Goal: Ask a question

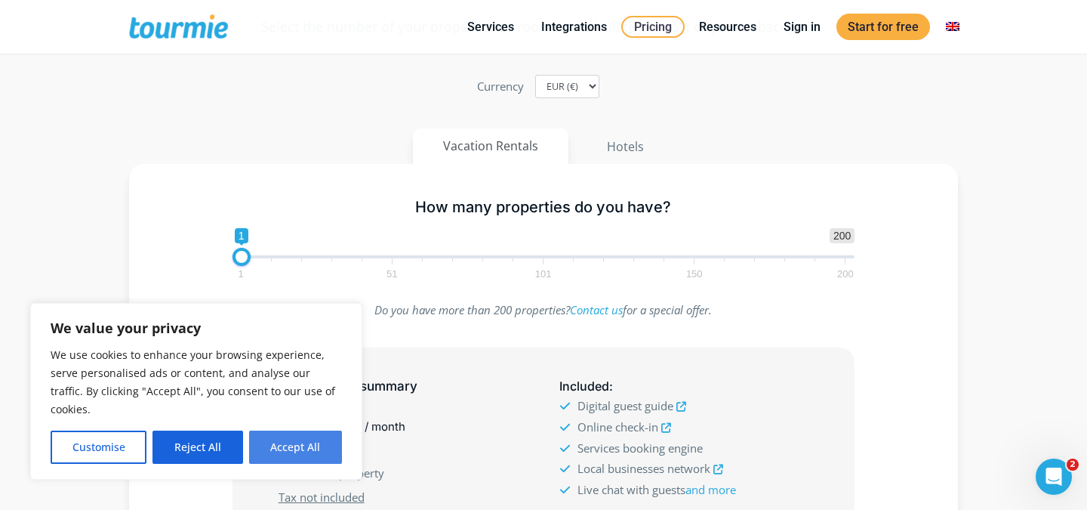
click at [291, 450] on button "Accept All" at bounding box center [295, 446] width 93 height 33
checkbox input "true"
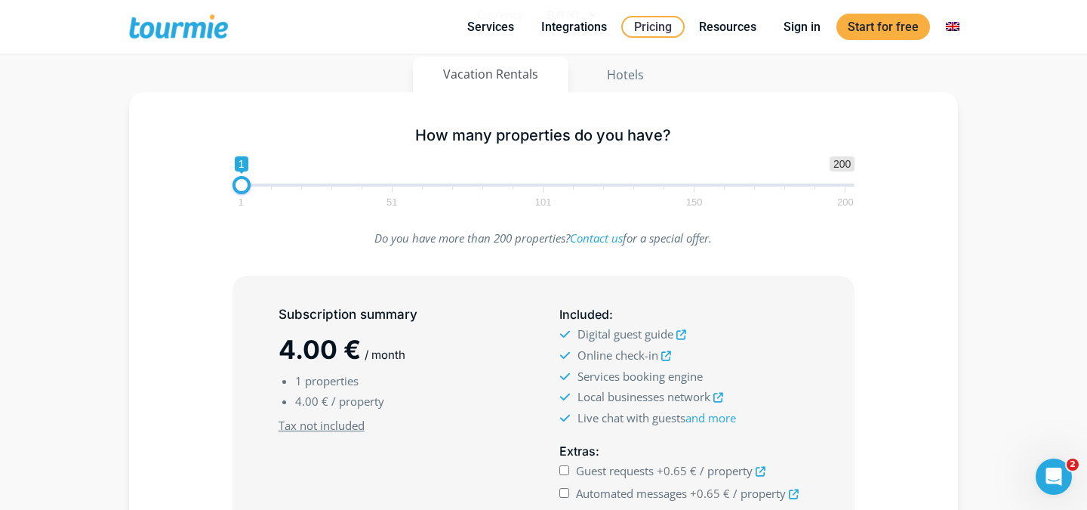
scroll to position [319, 0]
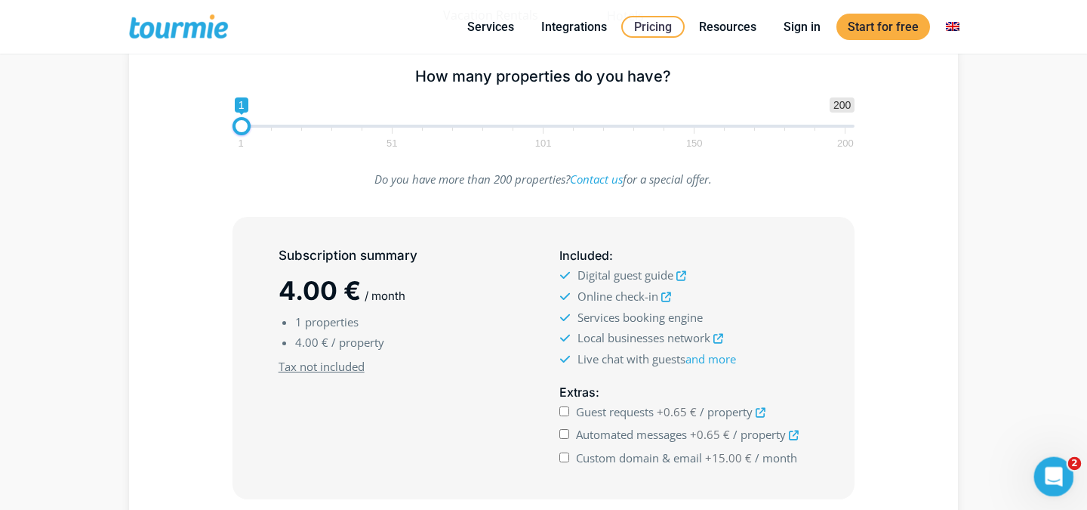
click at [1050, 467] on icon "Άνοιγμα Intercom Messenger" at bounding box center [1051, 474] width 25 height 25
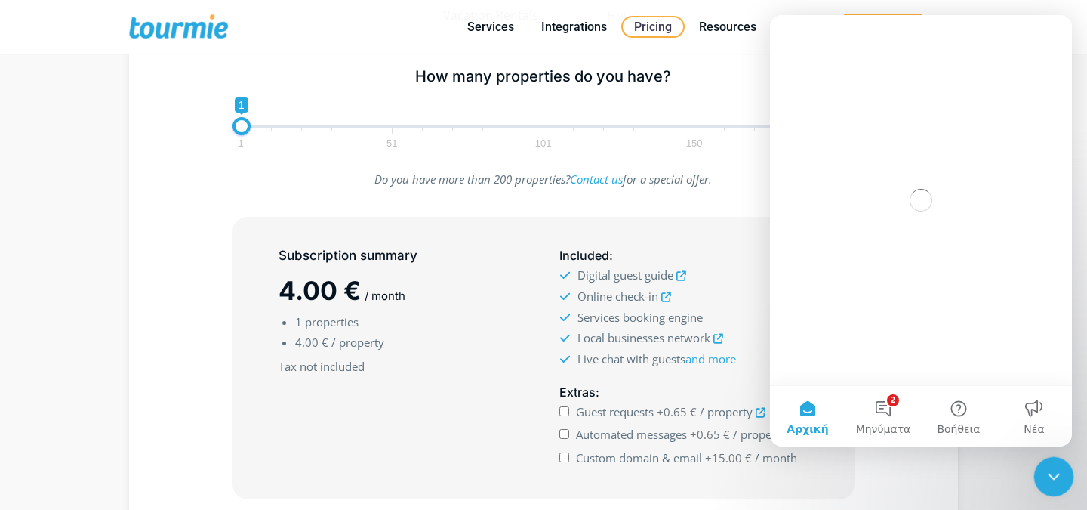
scroll to position [0, 0]
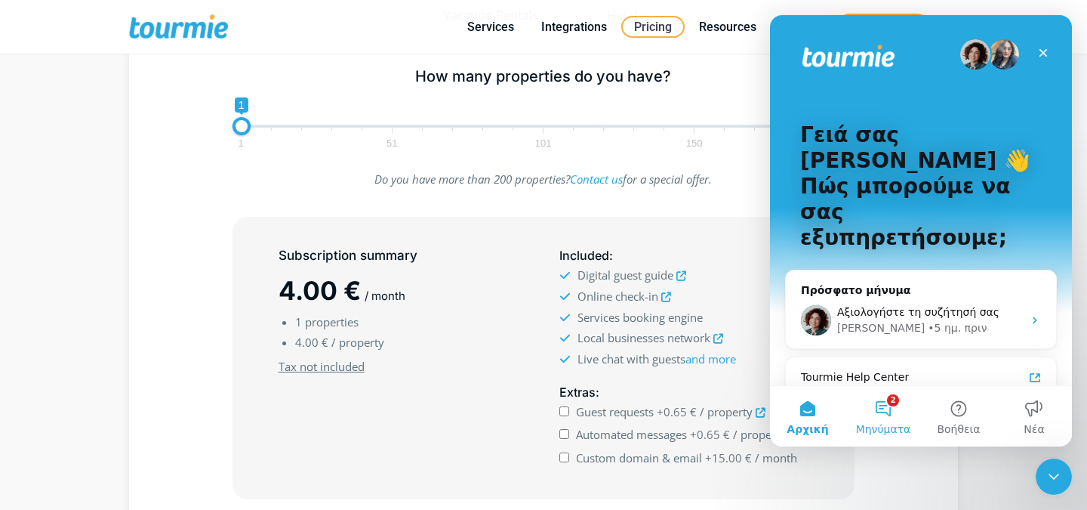
click at [881, 404] on button "2 Μηνύματα" at bounding box center [882, 416] width 75 height 60
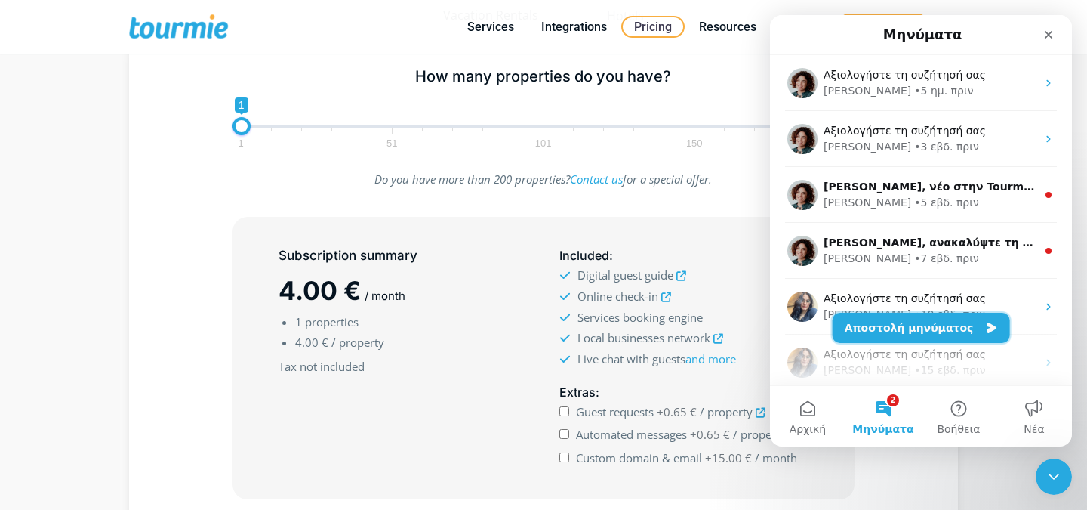
click at [886, 328] on button "Αποστολή μηνύματος" at bounding box center [921, 328] width 177 height 30
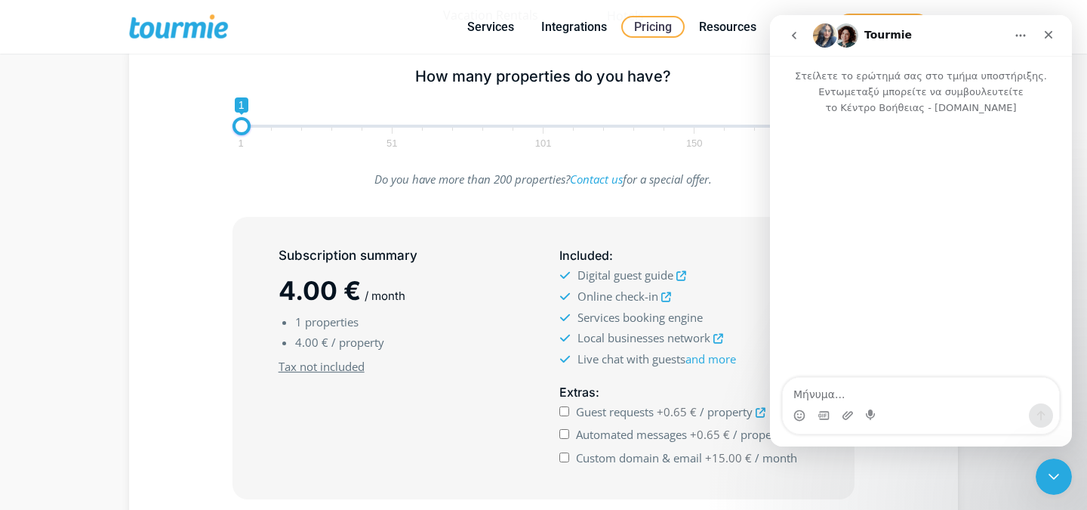
type textarea "e"
type textarea "Ε"
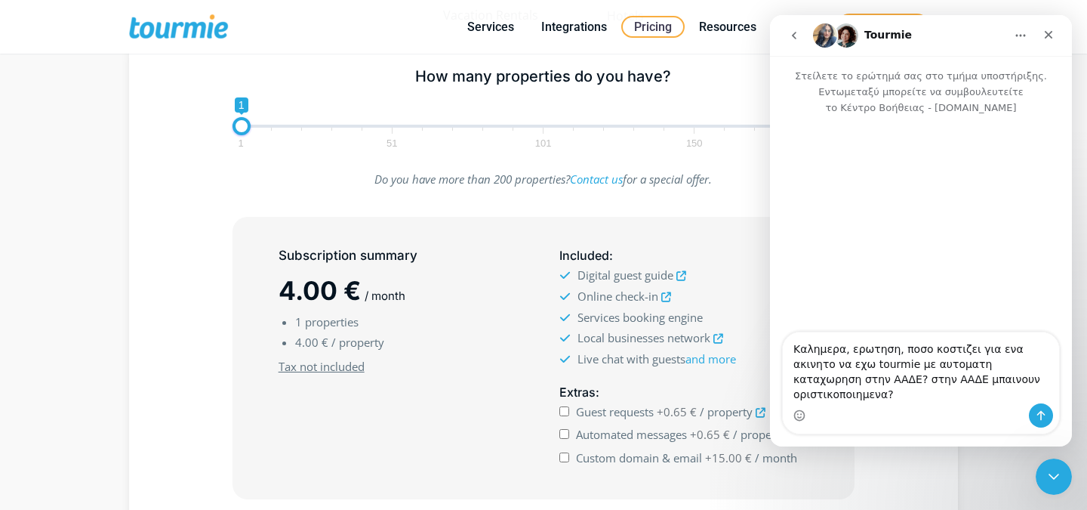
type textarea "Καλημερα, ερωτηση, ποσο κοστιζει για ενα ακινητο να εχω tourmie με αυτοματη κατ…"
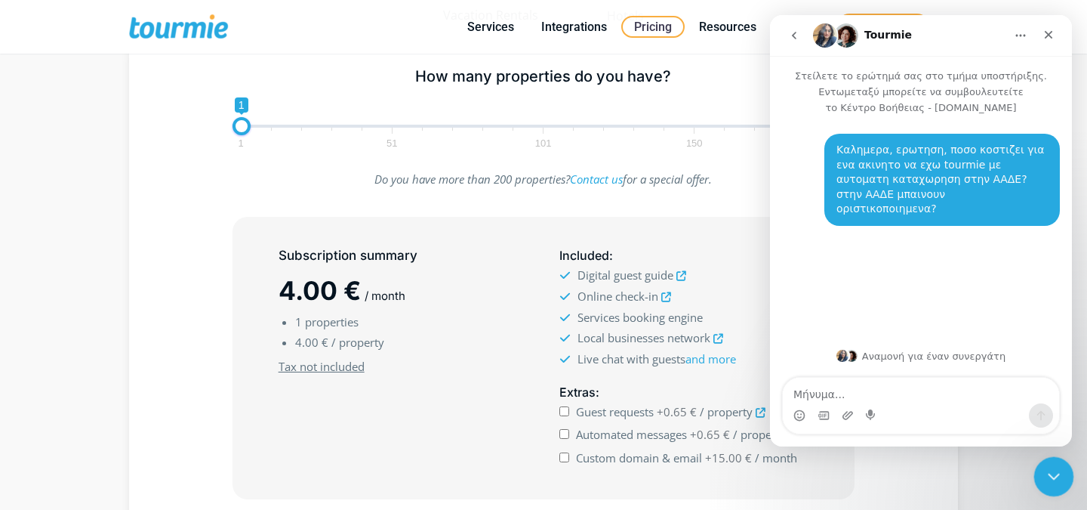
click at [1058, 473] on icon "Κλείσιμο Intercom Messenger" at bounding box center [1051, 474] width 18 height 18
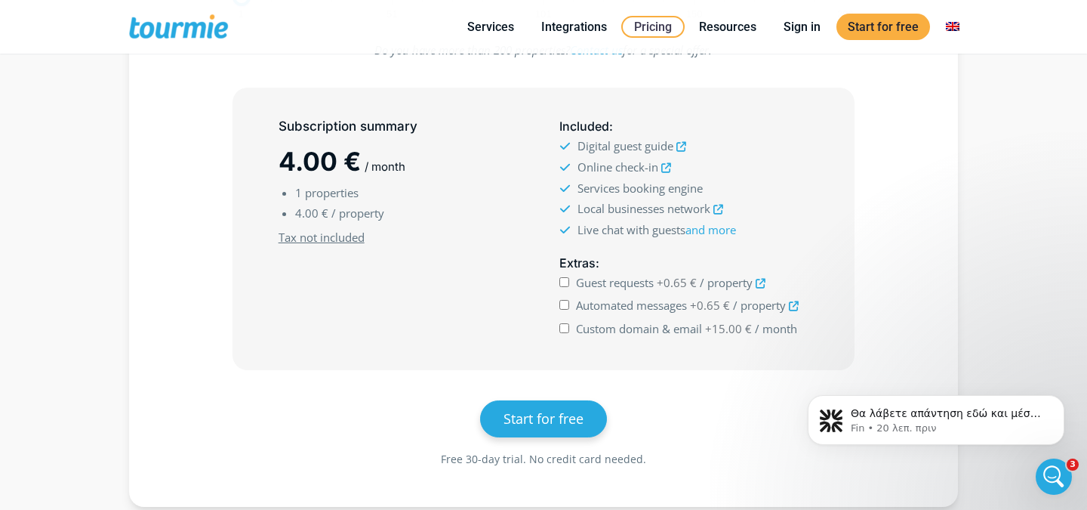
scroll to position [451, 0]
